Goal: Navigation & Orientation: Find specific page/section

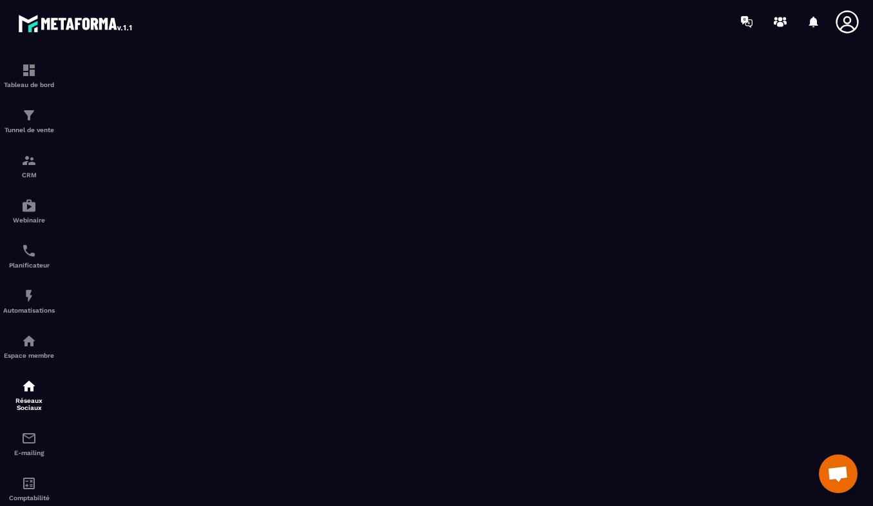
scroll to position [501, 0]
click at [31, 404] on p "Réseaux Sociaux" at bounding box center [29, 404] width 52 height 14
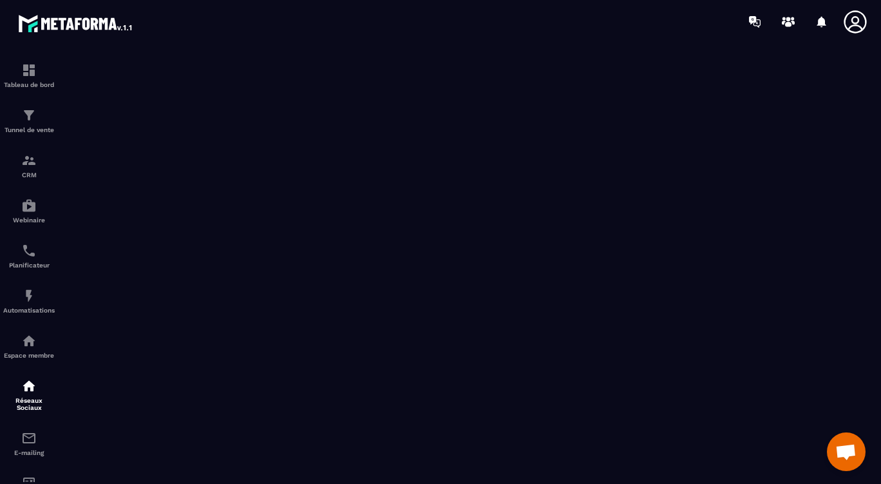
click at [0, 0] on img at bounding box center [0, 0] width 0 height 0
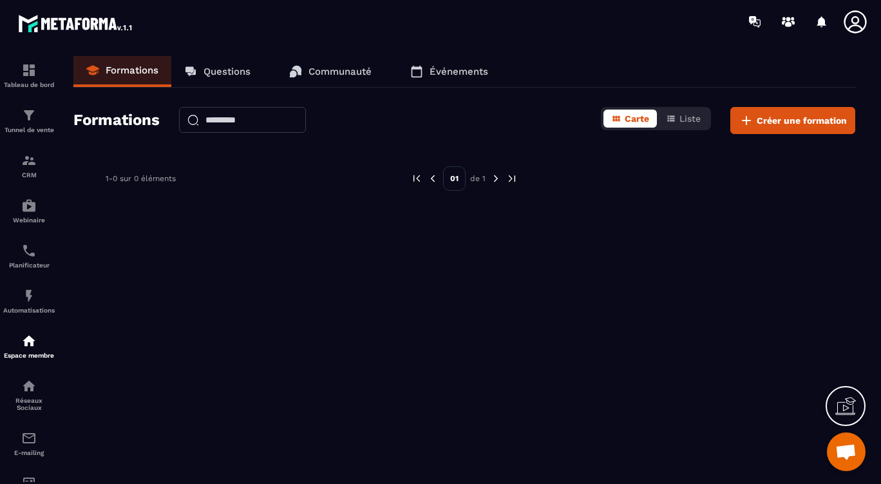
click at [29, 399] on div "Réseaux Sociaux" at bounding box center [29, 394] width 52 height 33
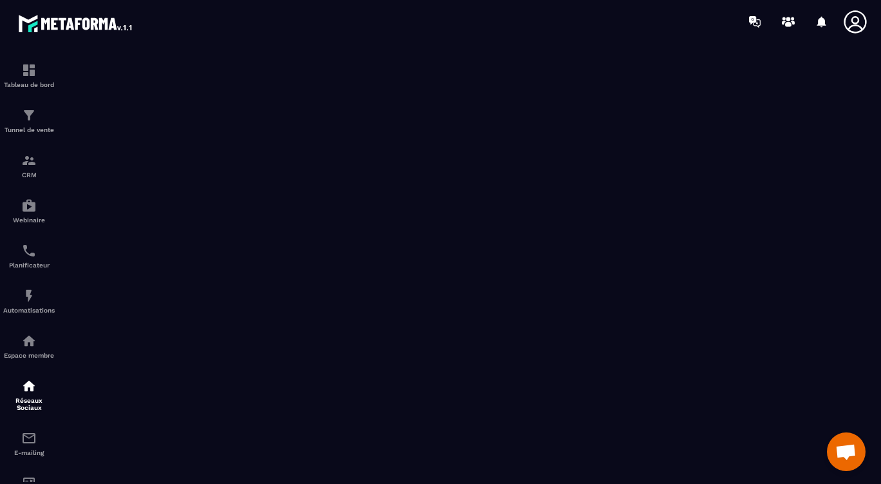
click at [39, 342] on div "Espace membre" at bounding box center [29, 346] width 52 height 26
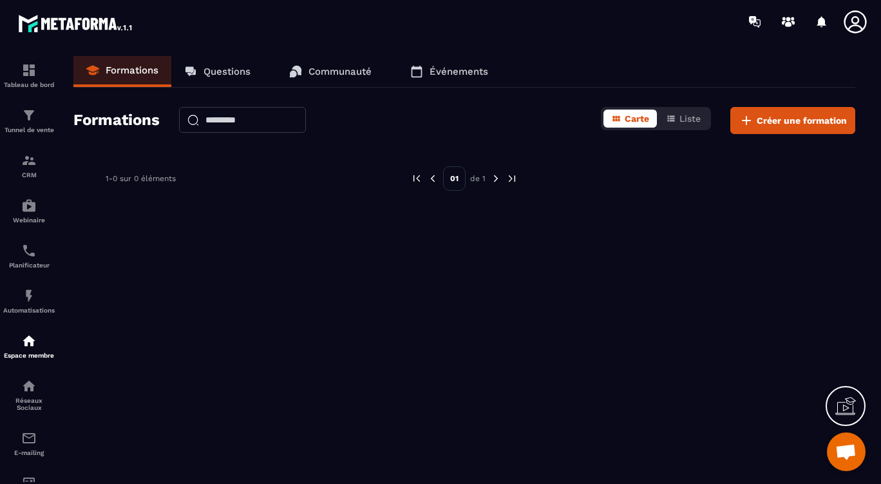
click at [37, 397] on div "Réseaux Sociaux" at bounding box center [29, 394] width 52 height 33
